Goal: Task Accomplishment & Management: Complete application form

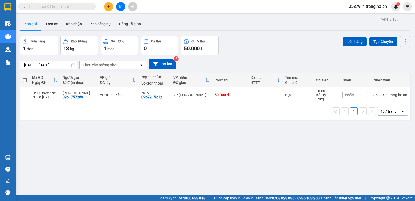
click at [113, 7] on button at bounding box center [108, 6] width 9 height 9
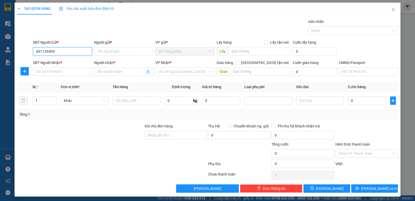
type input "0911355955"
drag, startPoint x: 74, startPoint y: 60, endPoint x: 72, endPoint y: 68, distance: 8.5
click at [73, 60] on div "0911355955 - VP 180TK" at bounding box center [62, 62] width 52 height 6
type input "VP 180TK"
type input "0911355955"
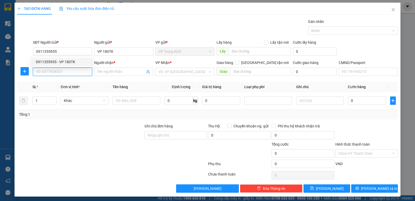
click at [72, 71] on input "SĐT Người Nhận *" at bounding box center [62, 71] width 59 height 8
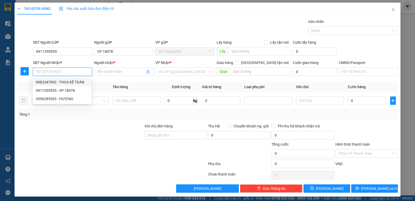
click at [68, 81] on div "0982347092 - THOA KẾ TOÁN" at bounding box center [62, 82] width 52 height 6
type input "0982347092"
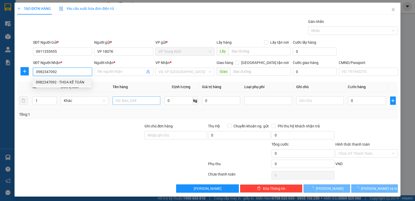
type input "THOA KẾ TOÁN"
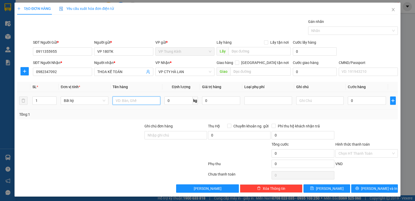
click at [129, 100] on input "text" at bounding box center [137, 100] width 48 height 8
type input "PB BÁO CÁO 11/8"
click at [231, 102] on input "0" at bounding box center [221, 100] width 38 height 8
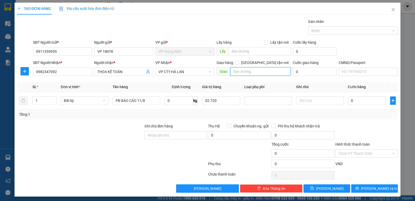
type input "2.720.000"
drag, startPoint x: 230, startPoint y: 70, endPoint x: 358, endPoint y: 170, distance: 162.6
click at [230, 70] on input "text" at bounding box center [260, 71] width 61 height 8
click at [367, 188] on span "Lưu và In" at bounding box center [379, 188] width 36 height 6
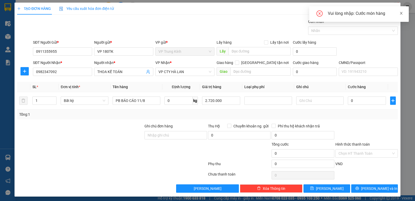
click at [402, 14] on icon "close" at bounding box center [401, 13] width 4 height 4
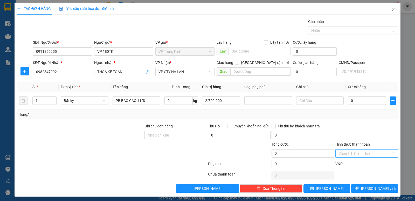
click at [367, 152] on input "Hình thức thanh toán" at bounding box center [364, 153] width 53 height 8
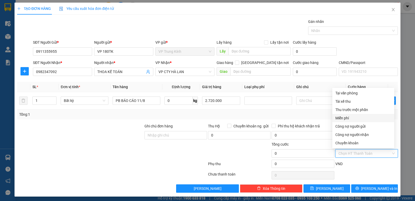
click at [354, 117] on div "Miễn phí" at bounding box center [363, 118] width 56 height 6
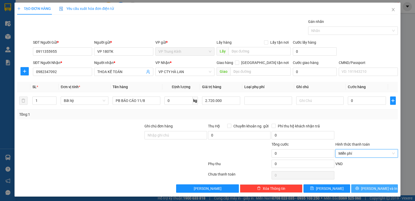
click at [359, 189] on icon "printer" at bounding box center [357, 188] width 4 height 4
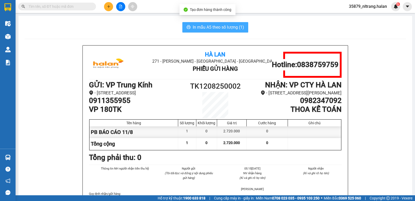
click at [236, 28] on span "In mẫu A5 theo số lượng (1)" at bounding box center [218, 27] width 51 height 6
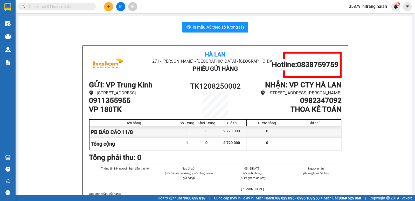
click at [78, 8] on input "text" at bounding box center [59, 7] width 61 height 6
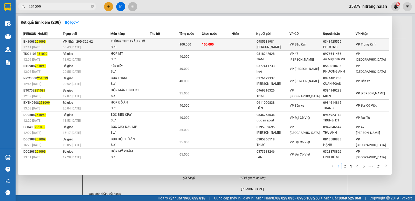
type input "251099"
click at [135, 43] on div "THÙNG THỊT TRÂU KHÔ" at bounding box center [130, 42] width 39 height 6
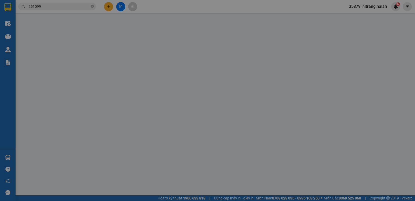
type input "0985981981"
type input "XUÂN HƯNG"
type input "0348925555"
type input "PHƯƠNG"
type input "100.000"
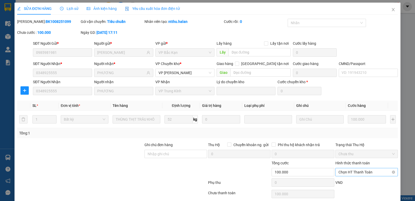
scroll to position [20, 0]
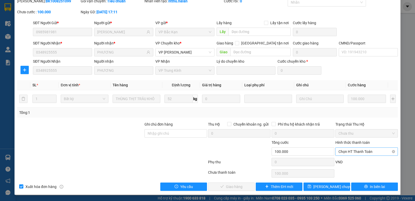
click at [361, 153] on span "Chọn HT Thanh Toán" at bounding box center [366, 151] width 56 height 8
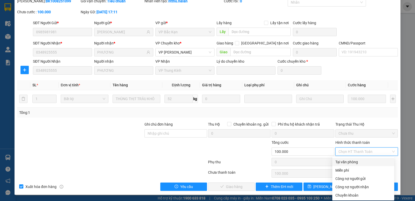
drag, startPoint x: 361, startPoint y: 163, endPoint x: 330, endPoint y: 165, distance: 31.2
click at [361, 163] on div "Tại văn phòng" at bounding box center [363, 162] width 56 height 6
type input "0"
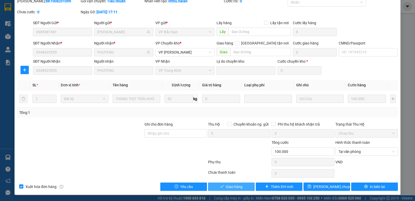
click at [247, 185] on button "Giao hàng" at bounding box center [231, 186] width 47 height 8
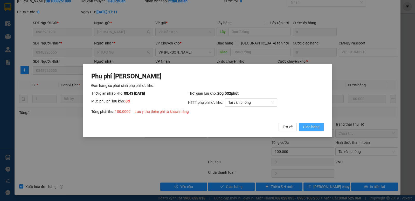
click at [319, 130] on button "Giao hàng" at bounding box center [311, 126] width 25 height 8
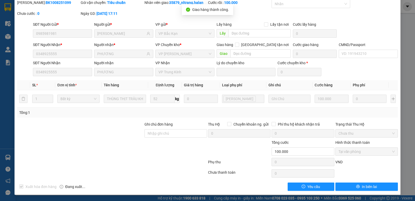
scroll to position [0, 0]
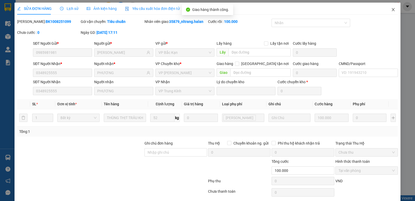
click at [392, 9] on icon "close" at bounding box center [393, 9] width 3 height 3
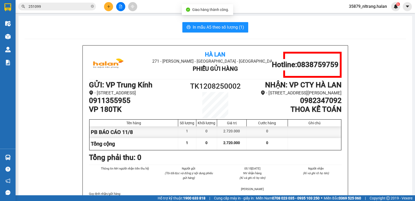
click at [79, 3] on span "251099" at bounding box center [57, 7] width 78 height 8
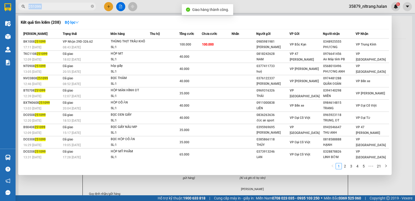
click at [79, 3] on span "251099" at bounding box center [57, 7] width 78 height 8
click at [76, 6] on input "251099" at bounding box center [59, 7] width 61 height 6
drag, startPoint x: 76, startPoint y: 6, endPoint x: 73, endPoint y: 6, distance: 2.6
click at [76, 6] on input "251099" at bounding box center [59, 7] width 61 height 6
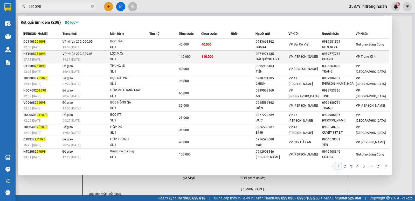
type input "251098"
click at [148, 58] on div "SL: 1" at bounding box center [129, 60] width 39 height 6
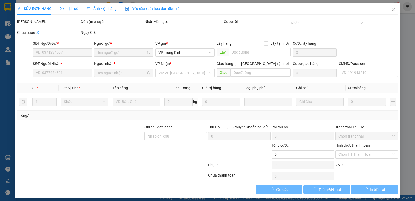
type input "0974921455"
type input "HẢI QUỲNH HVT"
type input "0989777258"
type input "QUANG"
type input "110.000"
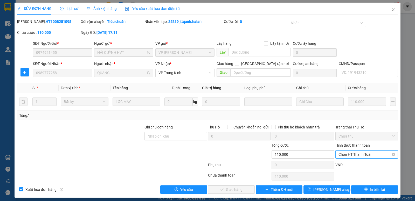
scroll to position [3, 0]
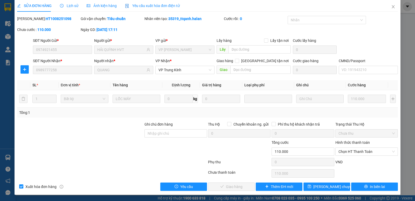
click at [362, 144] on label "Hình thức thanh toán" at bounding box center [352, 142] width 34 height 4
click at [362, 147] on input "Hình thức thanh toán" at bounding box center [364, 151] width 53 height 8
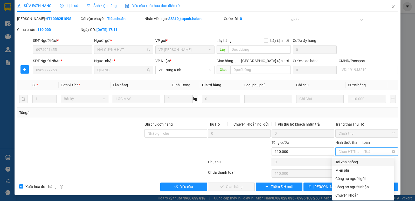
click at [362, 149] on span "Chọn HT Thanh Toán" at bounding box center [366, 151] width 56 height 8
drag, startPoint x: 357, startPoint y: 158, endPoint x: 265, endPoint y: 176, distance: 94.1
click at [357, 158] on div "Tại văn phòng" at bounding box center [363, 161] width 62 height 8
type input "0"
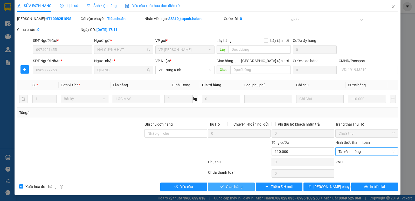
click at [245, 188] on button "Giao hàng" at bounding box center [231, 186] width 47 height 8
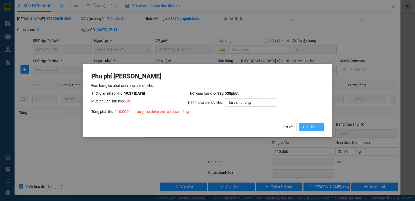
click at [318, 131] on button "Giao hàng" at bounding box center [311, 126] width 25 height 8
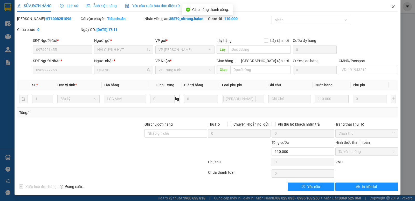
click at [391, 7] on icon "close" at bounding box center [393, 7] width 4 height 4
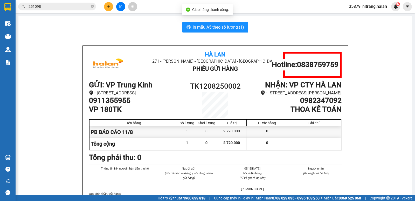
click at [67, 11] on div "Kết quả tìm kiếm ( 208 ) Bộ lọc Mã ĐH Trạng thái Món hàng Thu hộ Tổng cước Chưa…" at bounding box center [50, 6] width 101 height 9
click at [69, 9] on span "251098" at bounding box center [57, 7] width 78 height 8
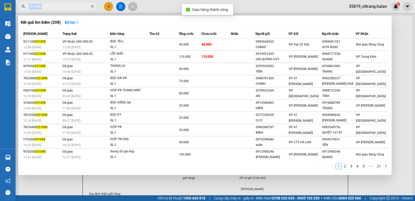
click at [69, 9] on span "251098" at bounding box center [57, 7] width 78 height 8
click at [70, 8] on input "251098" at bounding box center [59, 7] width 61 height 6
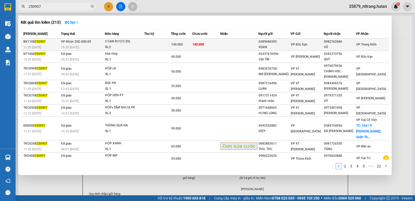
type input "250907"
click at [163, 43] on td at bounding box center [157, 44] width 27 height 12
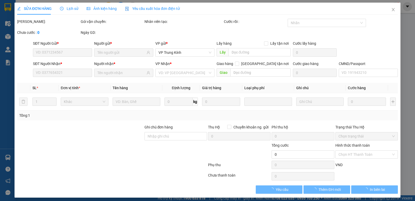
type input "0389686595"
type input "XOAN"
type input "0982762686"
type input "VŨ"
type input "140.000"
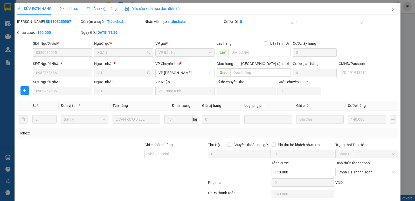
scroll to position [20, 0]
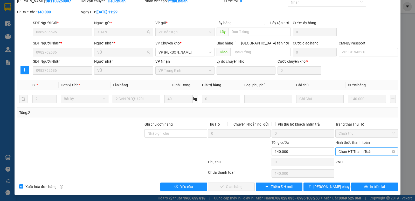
click at [358, 149] on span "Chọn HT Thanh Toán" at bounding box center [366, 151] width 56 height 8
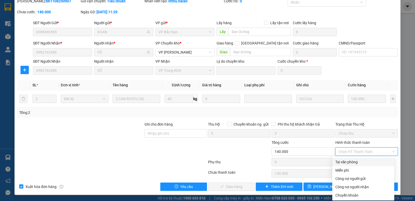
click at [356, 160] on div "Tại văn phòng" at bounding box center [363, 162] width 56 height 6
type input "0"
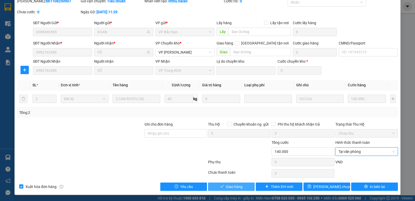
click at [230, 188] on span "Giao hàng" at bounding box center [234, 186] width 17 height 6
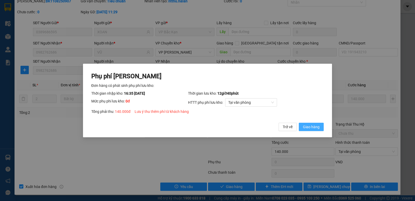
click at [317, 127] on span "Giao hàng" at bounding box center [311, 127] width 17 height 6
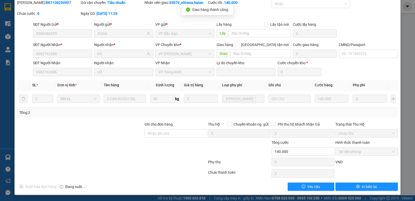
scroll to position [0, 0]
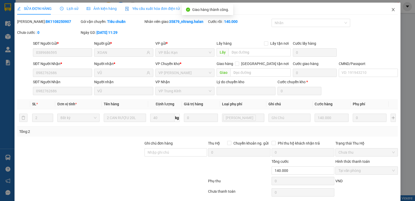
click at [393, 11] on span "Close" at bounding box center [393, 10] width 15 height 15
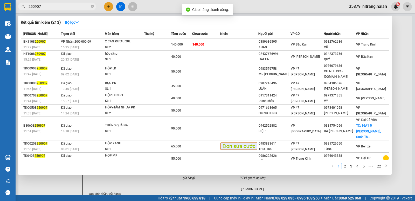
click at [78, 10] on span "250907" at bounding box center [57, 7] width 78 height 8
click at [80, 6] on input "250907" at bounding box center [59, 7] width 61 height 6
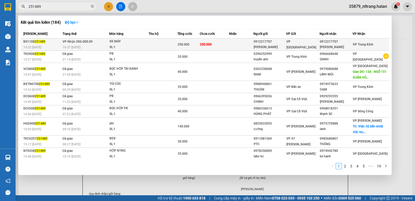
type input "251489"
click at [147, 47] on div "SL: 1" at bounding box center [128, 47] width 39 height 6
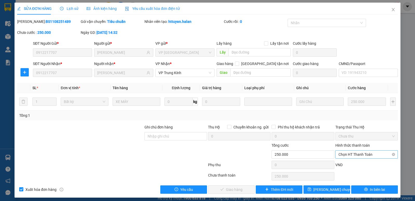
scroll to position [3, 0]
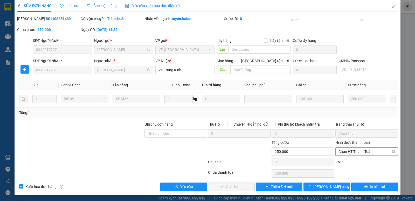
click at [357, 154] on span "Chọn HT Thanh Toán" at bounding box center [366, 151] width 56 height 8
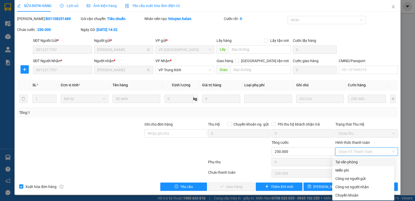
click at [356, 162] on div "Tại văn phòng" at bounding box center [363, 162] width 56 height 6
type input "0"
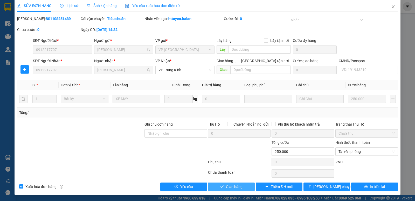
click at [228, 185] on span "Giao hàng" at bounding box center [234, 186] width 17 height 6
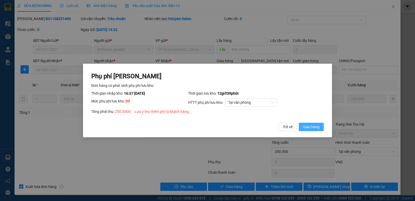
click at [317, 128] on span "Giao hàng" at bounding box center [311, 127] width 17 height 6
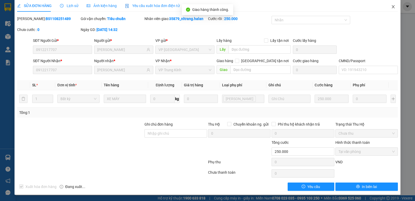
click at [392, 8] on span "Close" at bounding box center [393, 7] width 15 height 15
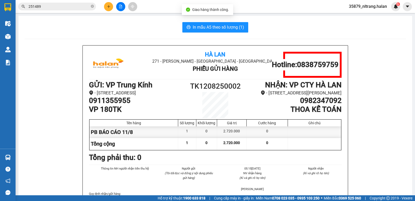
click at [77, 6] on input "251489" at bounding box center [59, 7] width 61 height 6
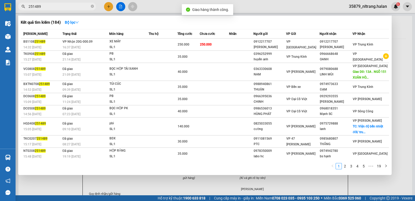
click at [77, 6] on input "251489" at bounding box center [59, 7] width 61 height 6
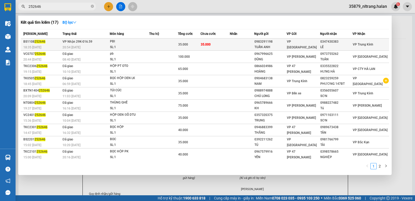
type input "252646"
click at [160, 43] on td at bounding box center [163, 44] width 29 height 12
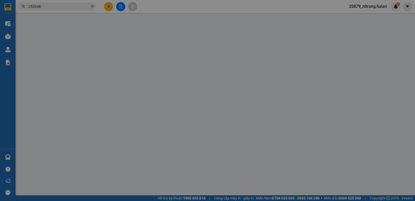
type input "0983291198"
type input "TUẤN ANH"
type input "0347430383"
type input "LÊ"
type input "35.000"
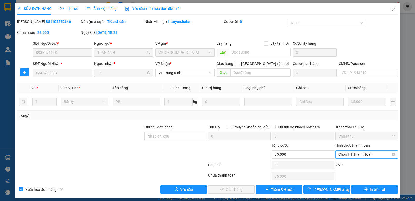
scroll to position [3, 0]
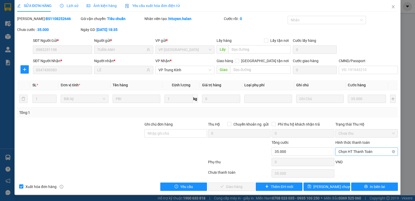
click at [349, 153] on span "Chọn HT Thanh Toán" at bounding box center [366, 151] width 56 height 8
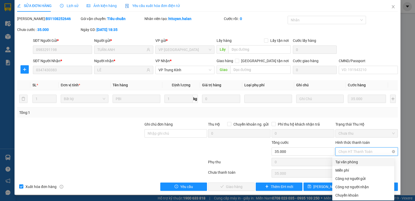
click at [350, 163] on div "Tại văn phòng" at bounding box center [363, 162] width 56 height 6
type input "0"
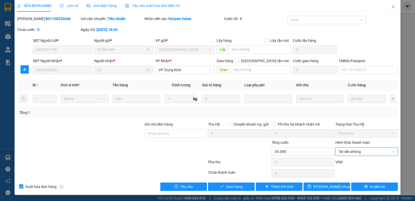
click at [214, 191] on div "SỬA ĐƠN HÀNG Lịch sử Ảnh kiện hàng Yêu cầu xuất hóa đơn điện tử Total Paid Fee …" at bounding box center [208, 97] width 386 height 195
click at [223, 187] on button "Giao hàng" at bounding box center [231, 186] width 47 height 8
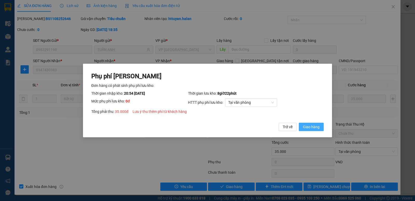
click at [322, 126] on button "Giao hàng" at bounding box center [311, 126] width 25 height 8
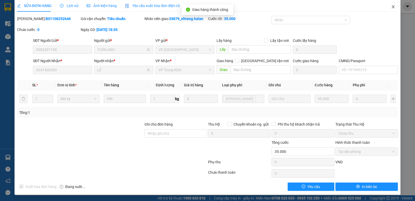
click at [392, 6] on icon "close" at bounding box center [393, 6] width 3 height 3
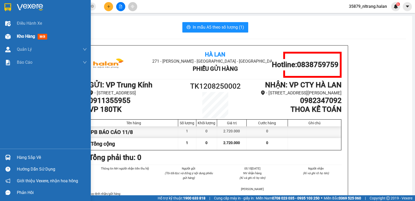
click at [17, 38] on span "Kho hàng" at bounding box center [26, 36] width 18 height 5
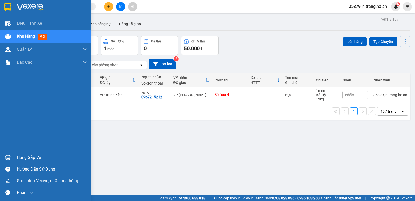
click at [9, 154] on div at bounding box center [7, 157] width 9 height 9
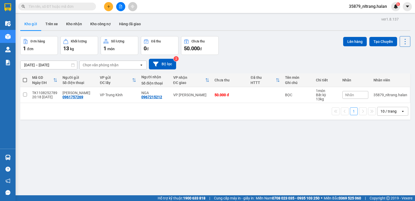
click at [293, 140] on section "Kết quả tìm kiếm ( 0 ) Bộ lọc No Data 35879_nltrang.halan 6 Điều hành xe Kho hà…" at bounding box center [207, 100] width 415 height 201
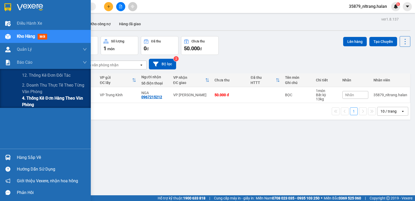
click at [30, 105] on span "4. Thống kê đơn hàng theo văn phòng" at bounding box center [54, 101] width 65 height 13
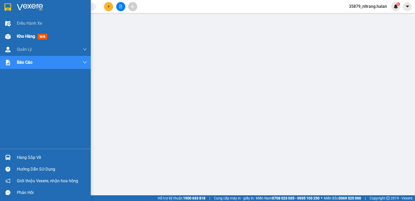
click at [2, 40] on div "Kho hàng mới" at bounding box center [45, 36] width 91 height 13
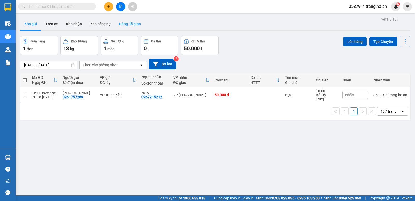
click at [128, 24] on button "Hàng đã giao" at bounding box center [130, 24] width 30 height 12
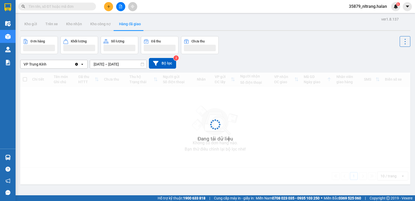
click at [119, 64] on input "[DATE] – [DATE]" at bounding box center [118, 64] width 57 height 8
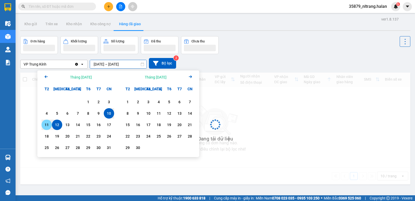
click at [42, 123] on div "11" at bounding box center [47, 124] width 10 height 10
type input "[DATE] – [DATE]"
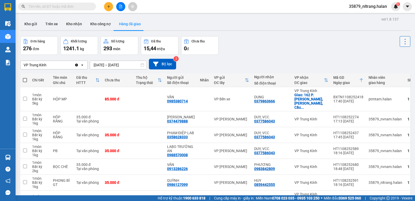
click at [403, 44] on icon at bounding box center [405, 41] width 7 height 7
click at [401, 56] on span "Làm mới" at bounding box center [394, 55] width 14 height 5
click at [402, 40] on icon at bounding box center [405, 41] width 7 height 7
click at [398, 55] on span "Làm mới" at bounding box center [394, 55] width 14 height 5
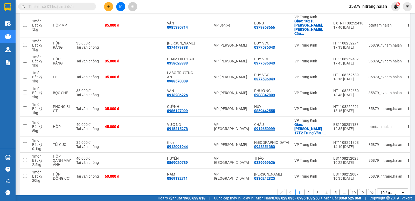
click at [394, 188] on div "10 / trang" at bounding box center [388, 192] width 23 height 8
click at [393, 175] on ul "5 / trang 10 / trang 20 / trang 50 / trang 80 / trang 100 / trang" at bounding box center [388, 147] width 31 height 60
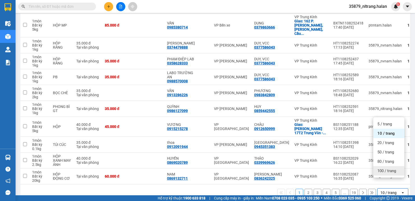
click at [393, 170] on span "100 / trang" at bounding box center [386, 170] width 19 height 5
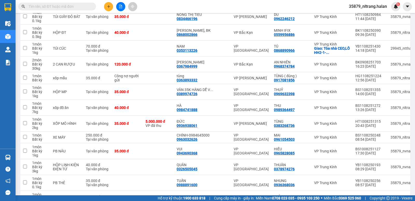
scroll to position [1466, 0]
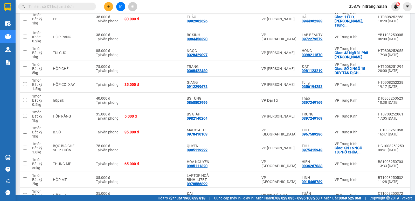
scroll to position [1228, 0]
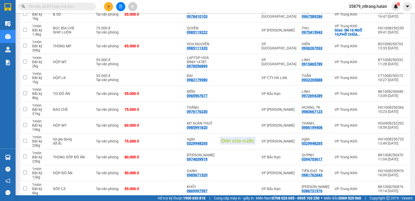
click at [343, 200] on button "1" at bounding box center [345, 205] width 8 height 8
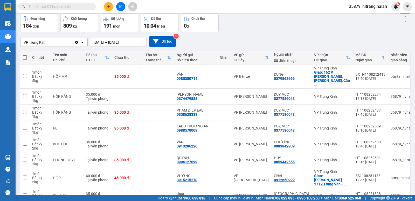
scroll to position [0, 0]
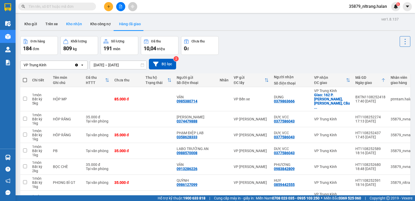
click at [72, 25] on button "Kho nhận" at bounding box center [74, 24] width 24 height 12
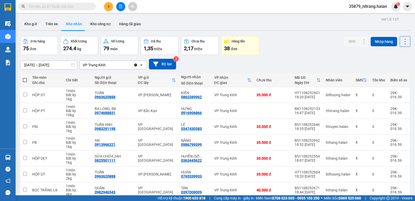
click at [56, 65] on input "[DATE] – [DATE]" at bounding box center [48, 65] width 57 height 8
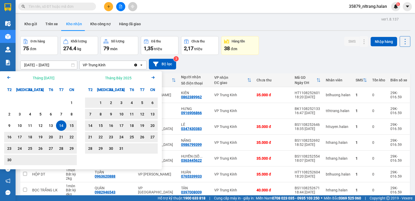
click at [151, 80] on icon "Arrow Right" at bounding box center [153, 77] width 6 height 6
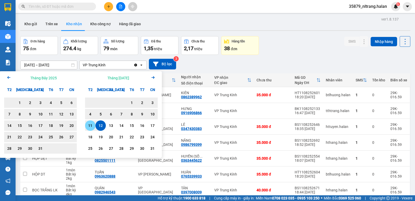
click at [86, 123] on div "11" at bounding box center [90, 125] width 10 height 10
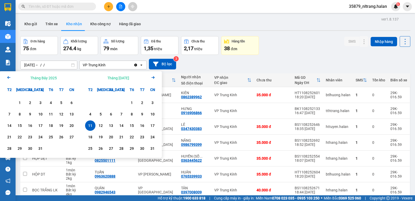
click at [86, 123] on div "11" at bounding box center [90, 125] width 10 height 10
type input "[DATE] – [DATE]"
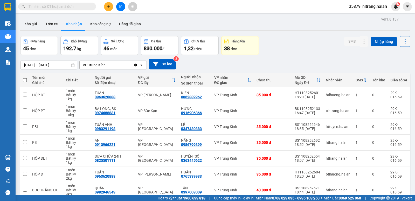
click at [403, 41] on icon at bounding box center [405, 41] width 7 height 7
click at [396, 62] on li "Làm mới" at bounding box center [391, 64] width 39 height 9
click at [405, 42] on icon at bounding box center [405, 41] width 7 height 7
click at [399, 65] on span "Làm mới" at bounding box center [394, 64] width 14 height 5
click at [39, 28] on button "Kho gửi" at bounding box center [30, 24] width 21 height 12
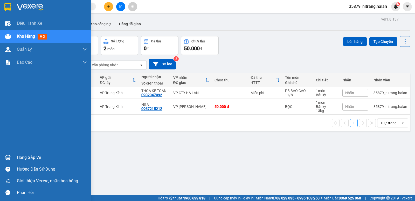
click at [9, 155] on img at bounding box center [7, 156] width 5 height 5
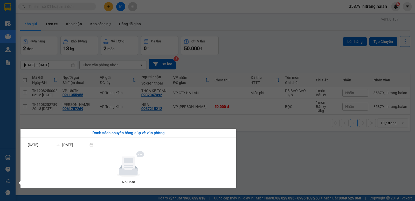
click at [270, 160] on section "Kết quả tìm kiếm ( 0 ) Bộ lọc No Data 35879_nltrang.halan 6 Điều hành xe Kho hà…" at bounding box center [207, 100] width 415 height 201
